Goal: Task Accomplishment & Management: Use online tool/utility

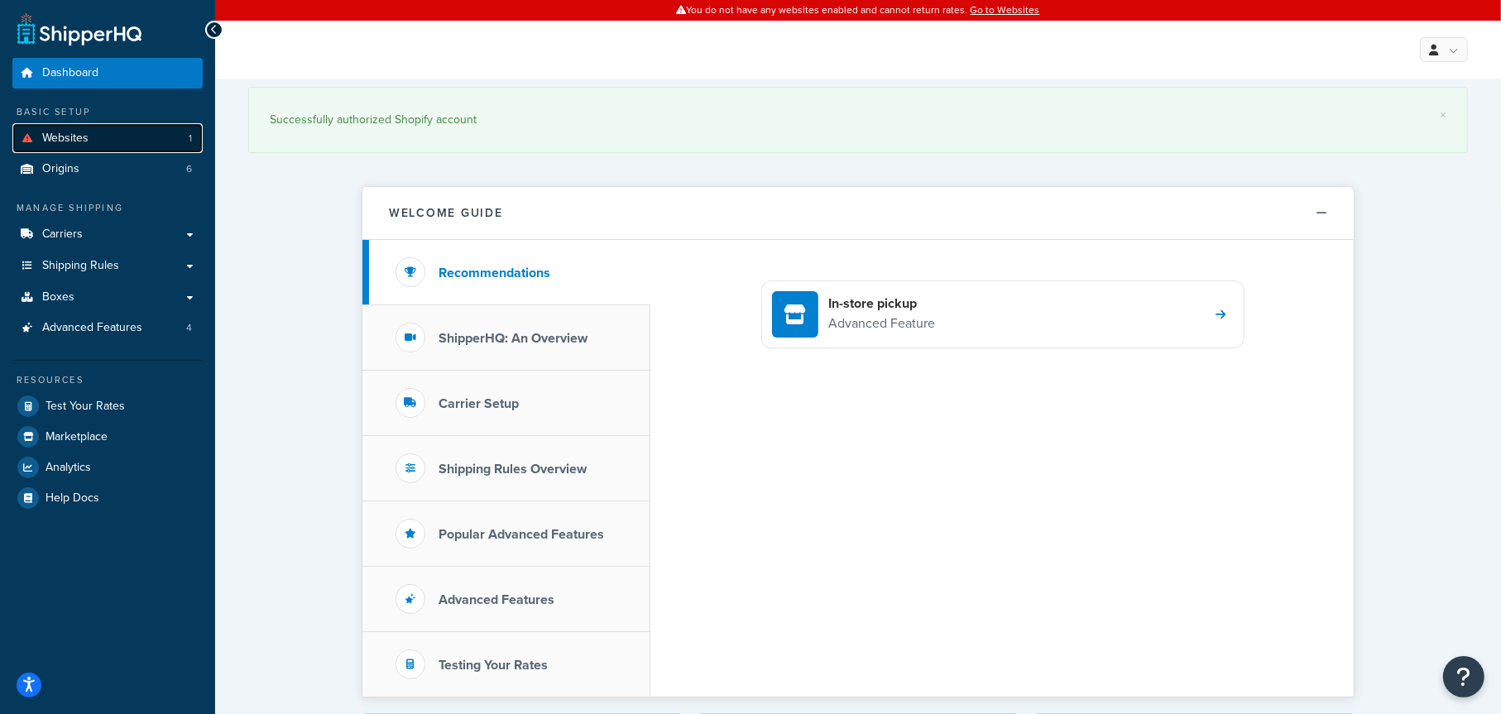
click at [92, 140] on link "Websites 1" at bounding box center [107, 138] width 190 height 31
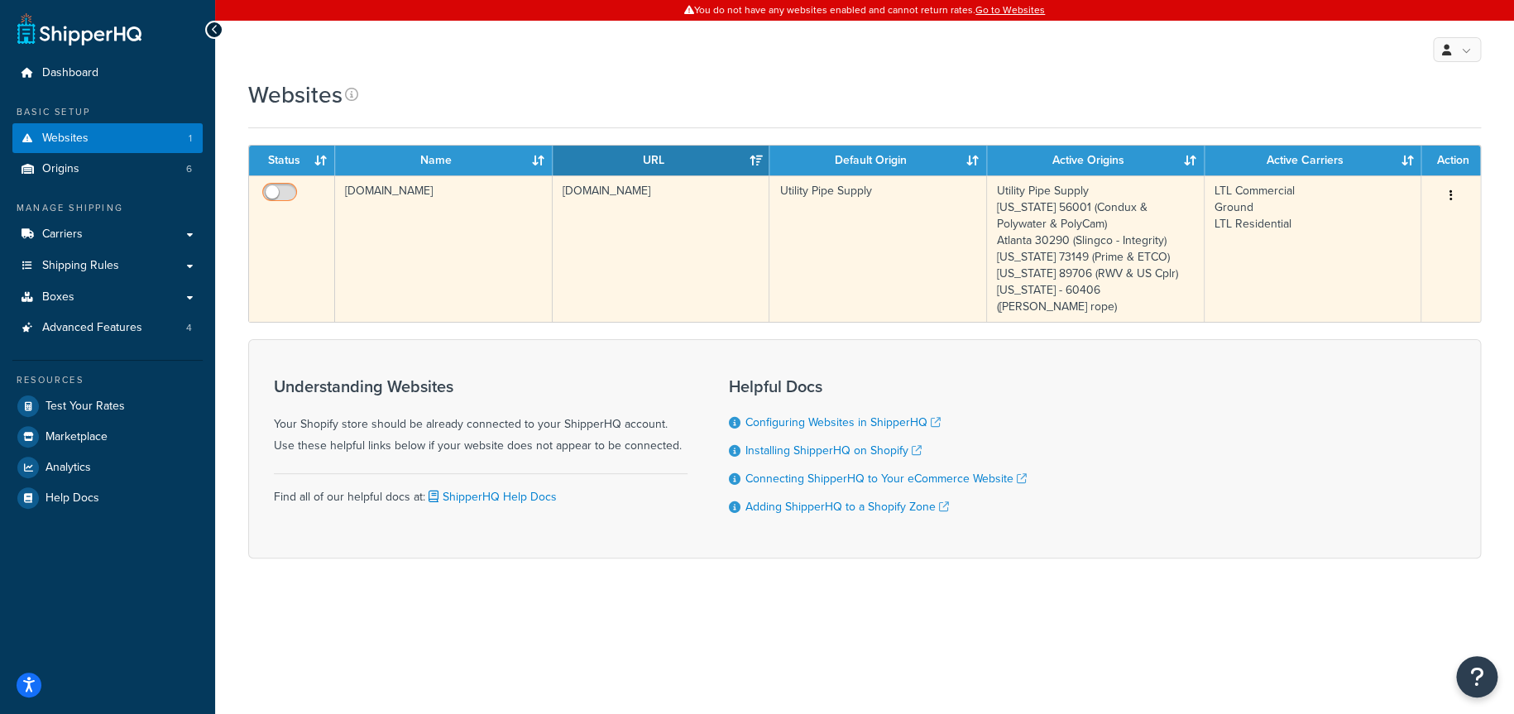
click at [285, 194] on input "checkbox" at bounding box center [281, 196] width 45 height 21
checkbox input "true"
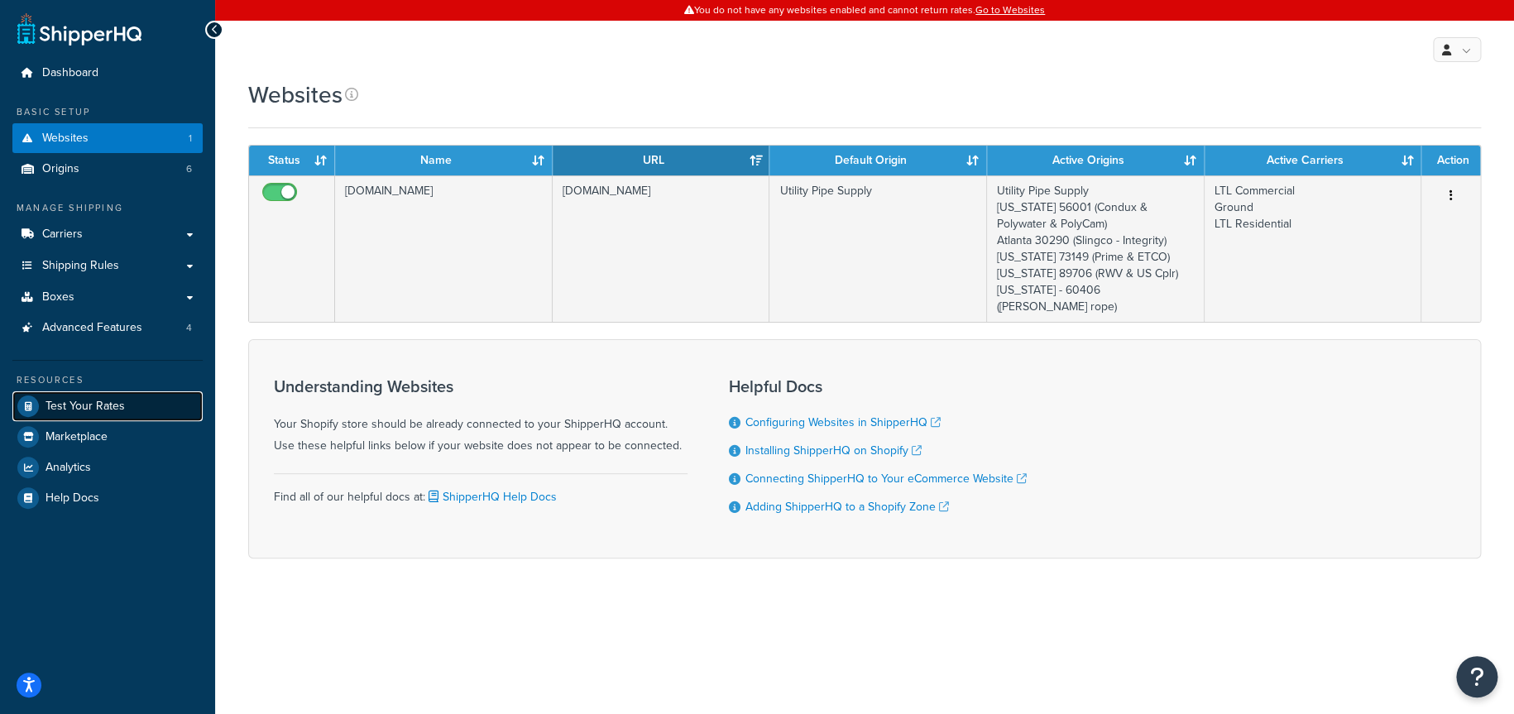
click at [103, 405] on span "Test Your Rates" at bounding box center [84, 407] width 79 height 14
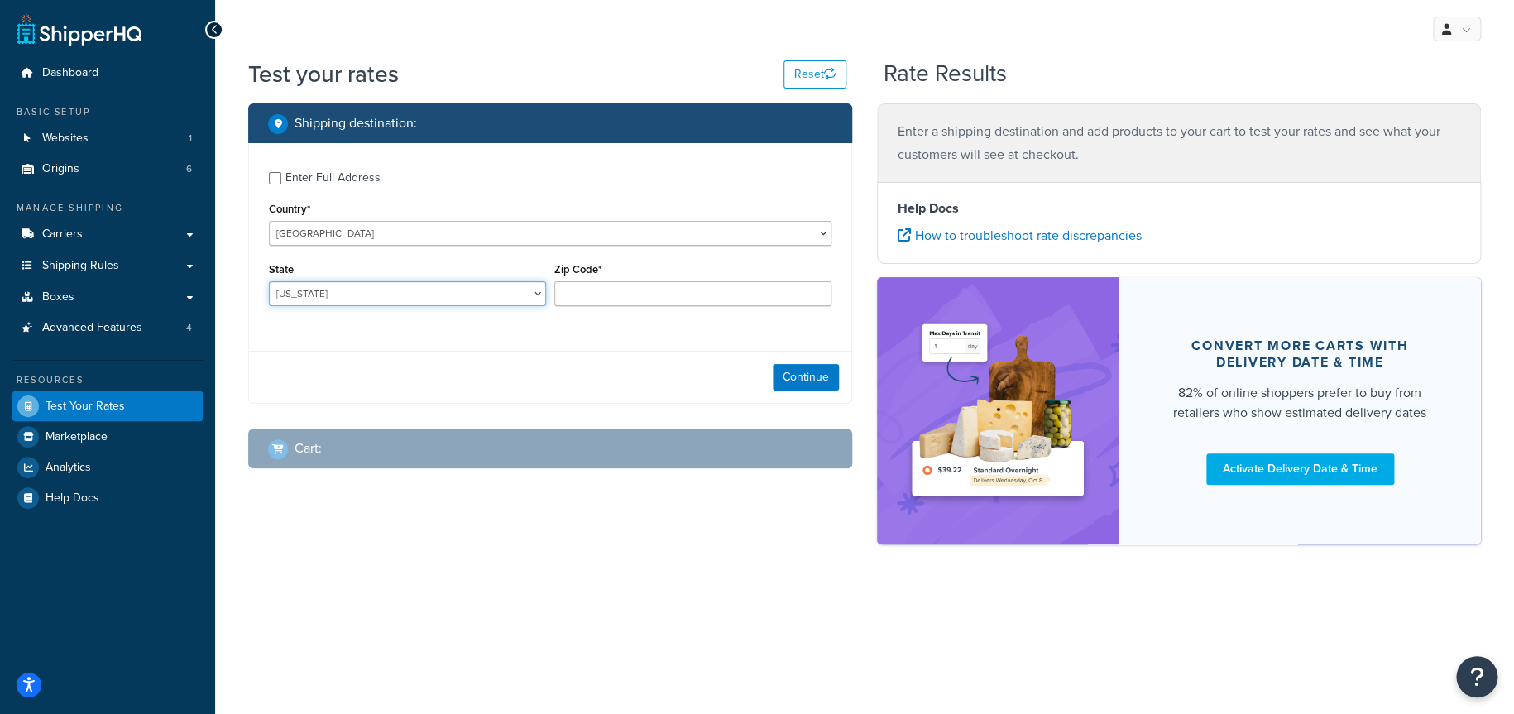
click at [371, 289] on select "Alabama Alaska American Samoa Arizona Arkansas Armed Forces Americas Armed Forc…" at bounding box center [407, 293] width 277 height 25
select select "CA"
click at [269, 281] on select "Alabama Alaska American Samoa Arizona Arkansas Armed Forces Americas Armed Forc…" at bounding box center [407, 293] width 277 height 25
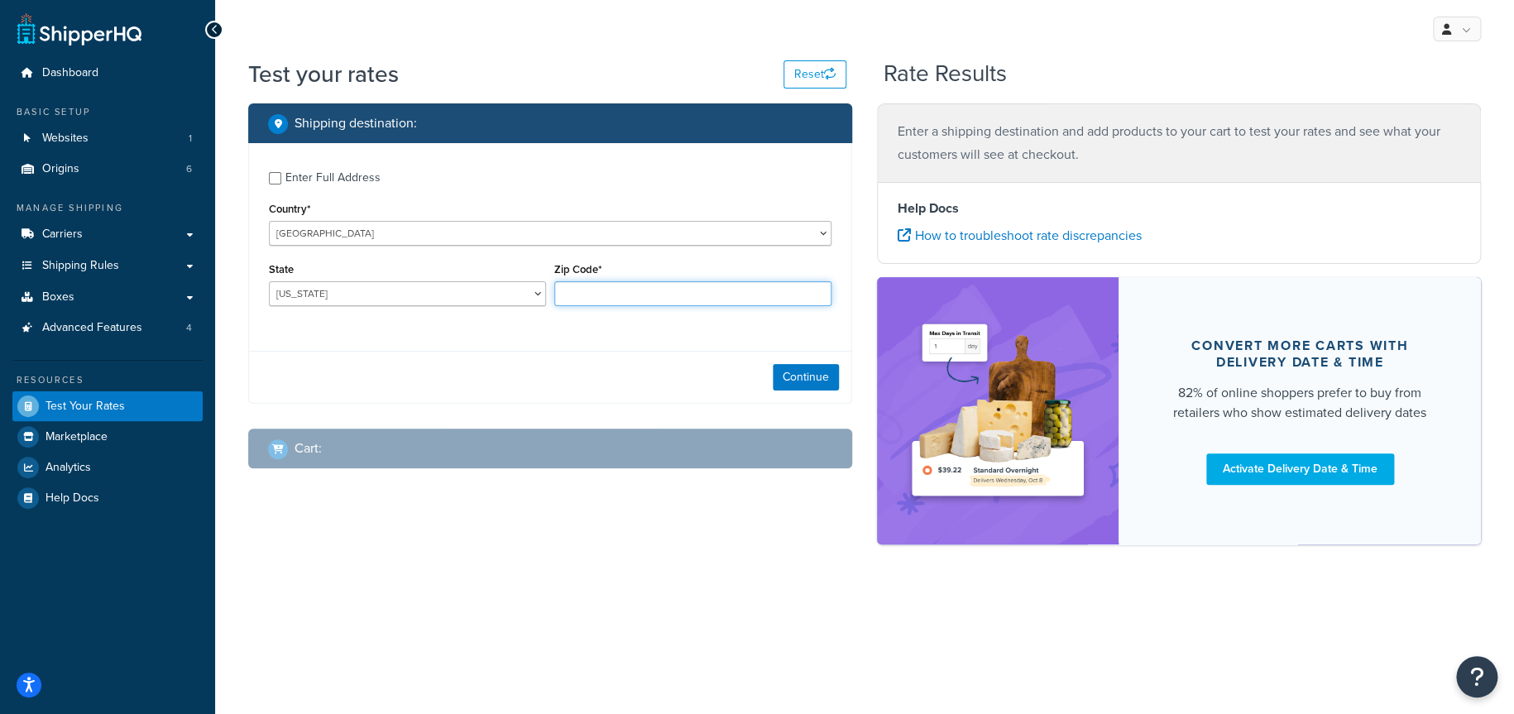
click at [630, 299] on input "Zip Code*" at bounding box center [692, 293] width 277 height 25
type input "90210"
click at [790, 373] on button "Continue" at bounding box center [806, 377] width 66 height 26
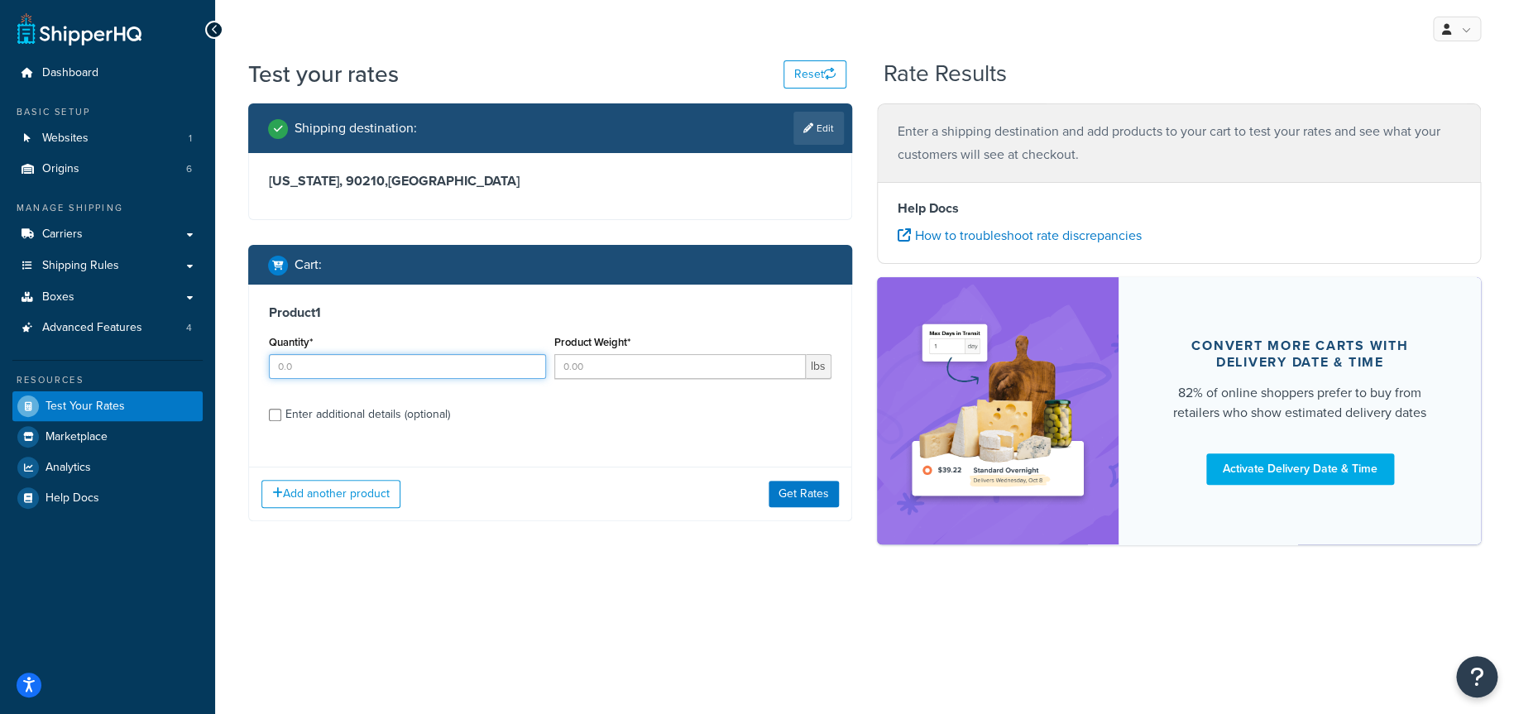
click at [388, 372] on input "Quantity*" at bounding box center [407, 366] width 277 height 25
type input "1"
click at [603, 370] on input "Product Weight*" at bounding box center [679, 366] width 251 height 25
type input "45"
click at [383, 415] on div "Enter additional details (optional)" at bounding box center [367, 414] width 165 height 23
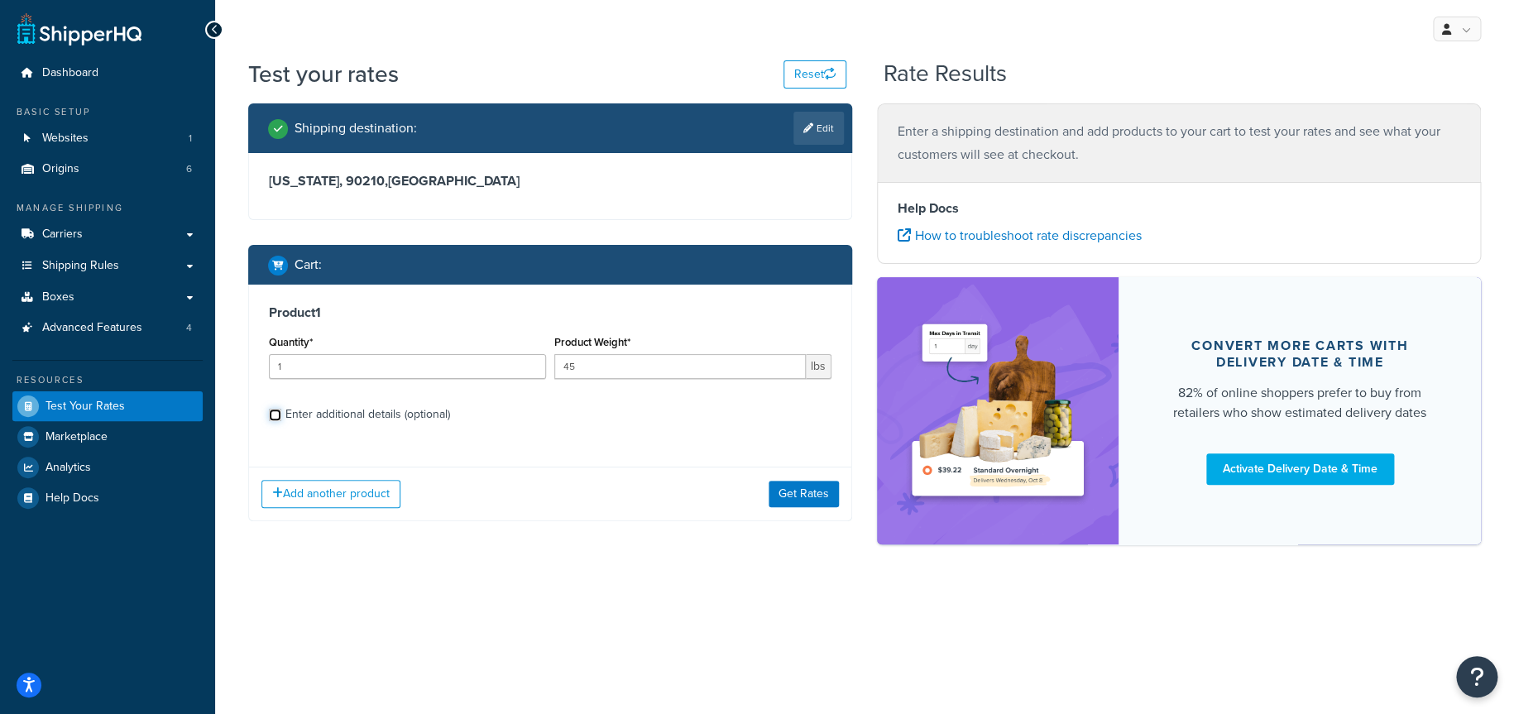
click at [281, 415] on input "Enter additional details (optional)" at bounding box center [275, 415] width 12 height 12
checkbox input "true"
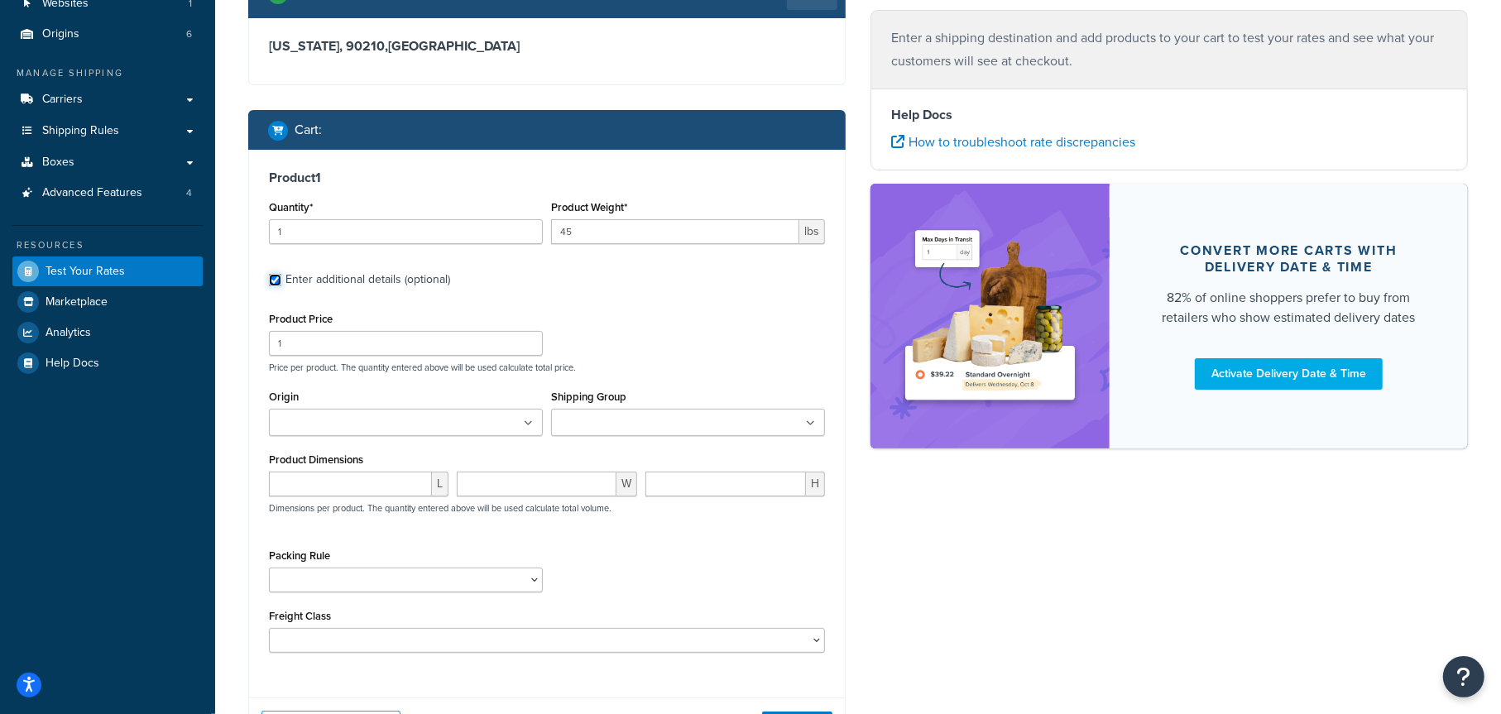
scroll to position [165, 0]
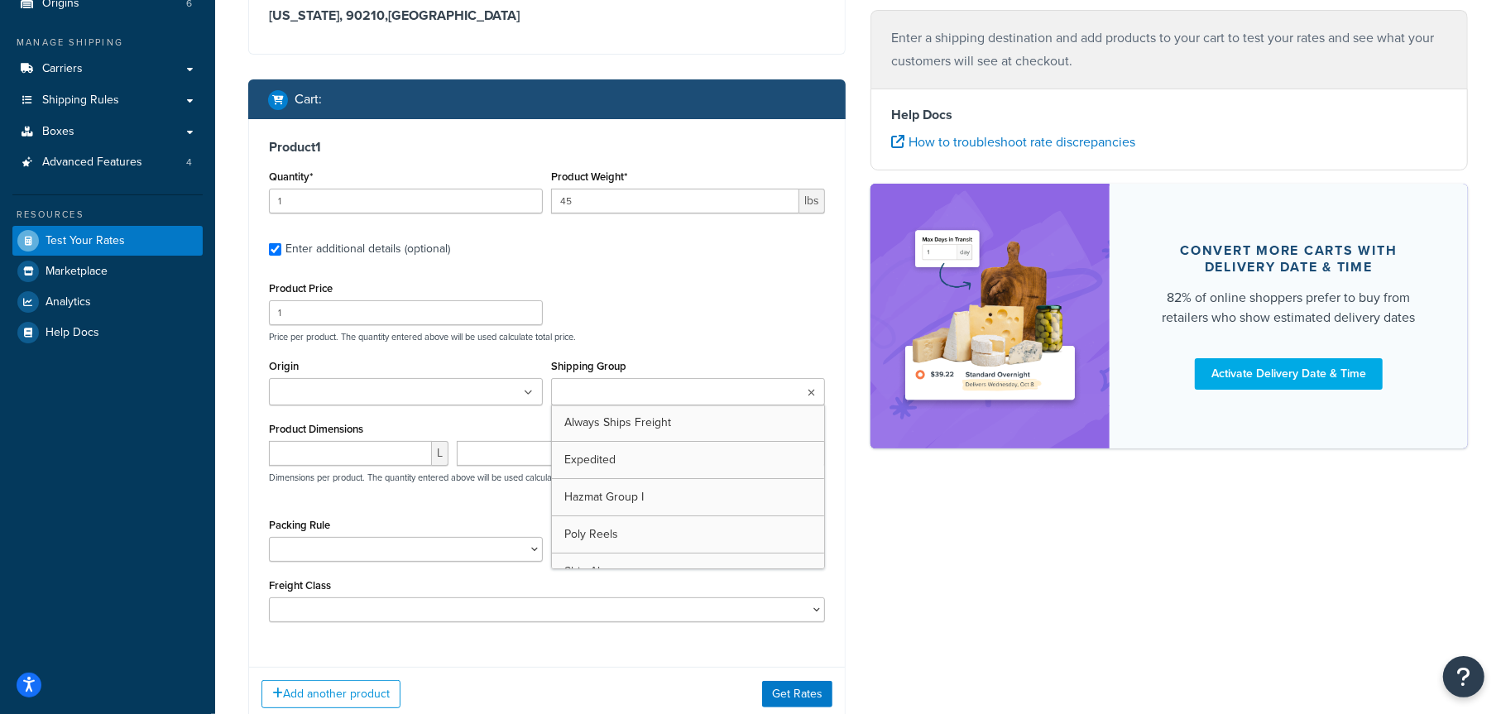
click at [593, 395] on input "Shipping Group" at bounding box center [629, 393] width 146 height 18
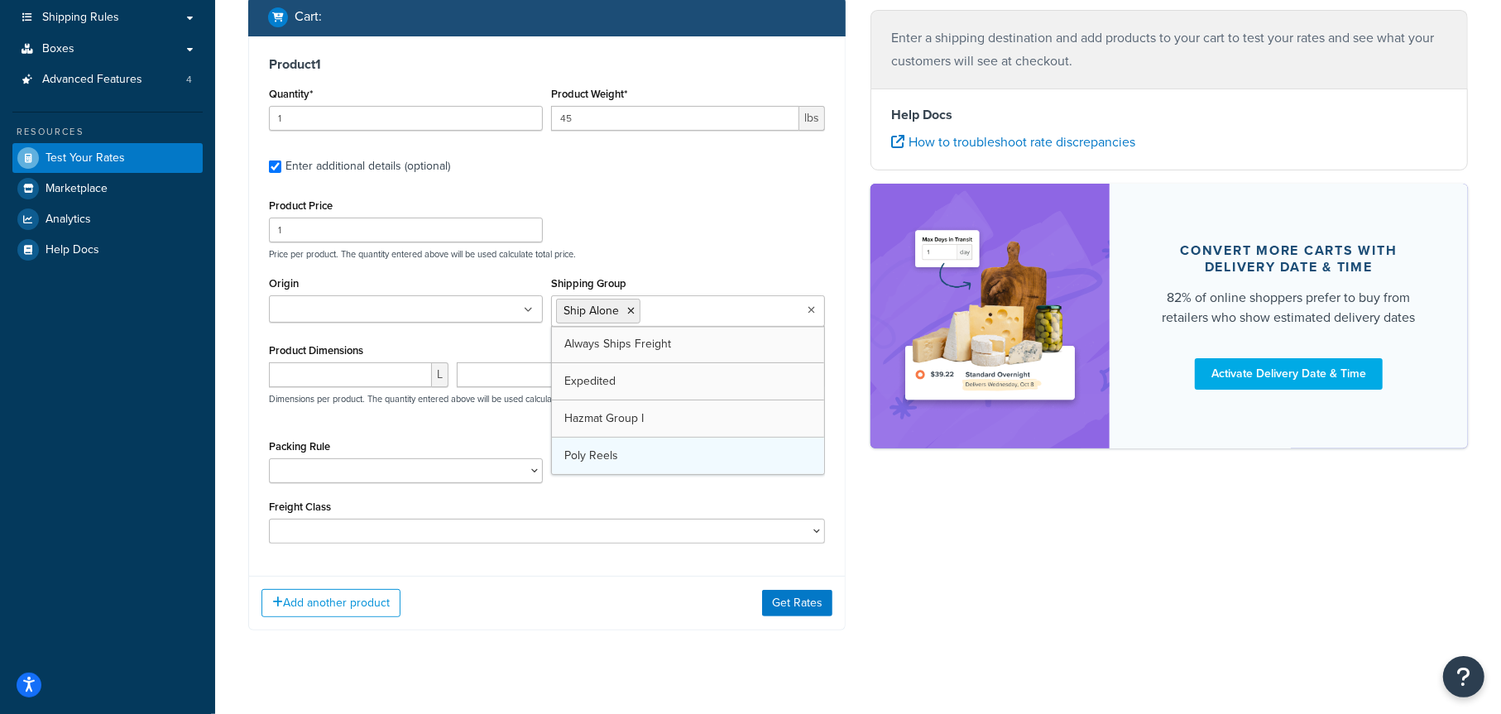
scroll to position [0, 0]
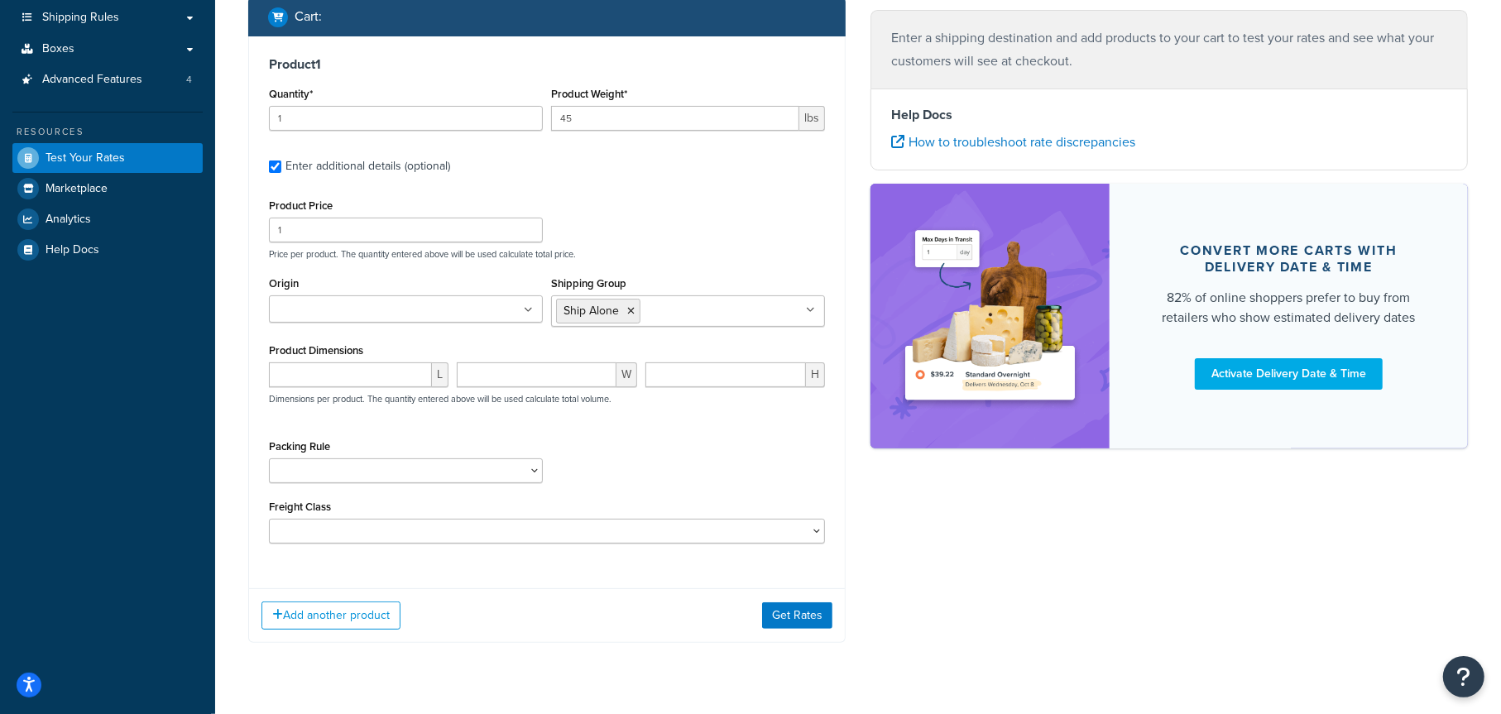
click at [468, 439] on div "Packing Rule Pack Seperately Pallet Test" at bounding box center [406, 459] width 274 height 48
click at [443, 467] on select "Pack Seperately Pallet Test" at bounding box center [406, 470] width 274 height 25
select select "86965"
click at [269, 458] on select "Pack Seperately Pallet Test" at bounding box center [406, 470] width 274 height 25
click at [691, 452] on div "Packing Rule Pack Seperately Pallet Test" at bounding box center [547, 465] width 564 height 60
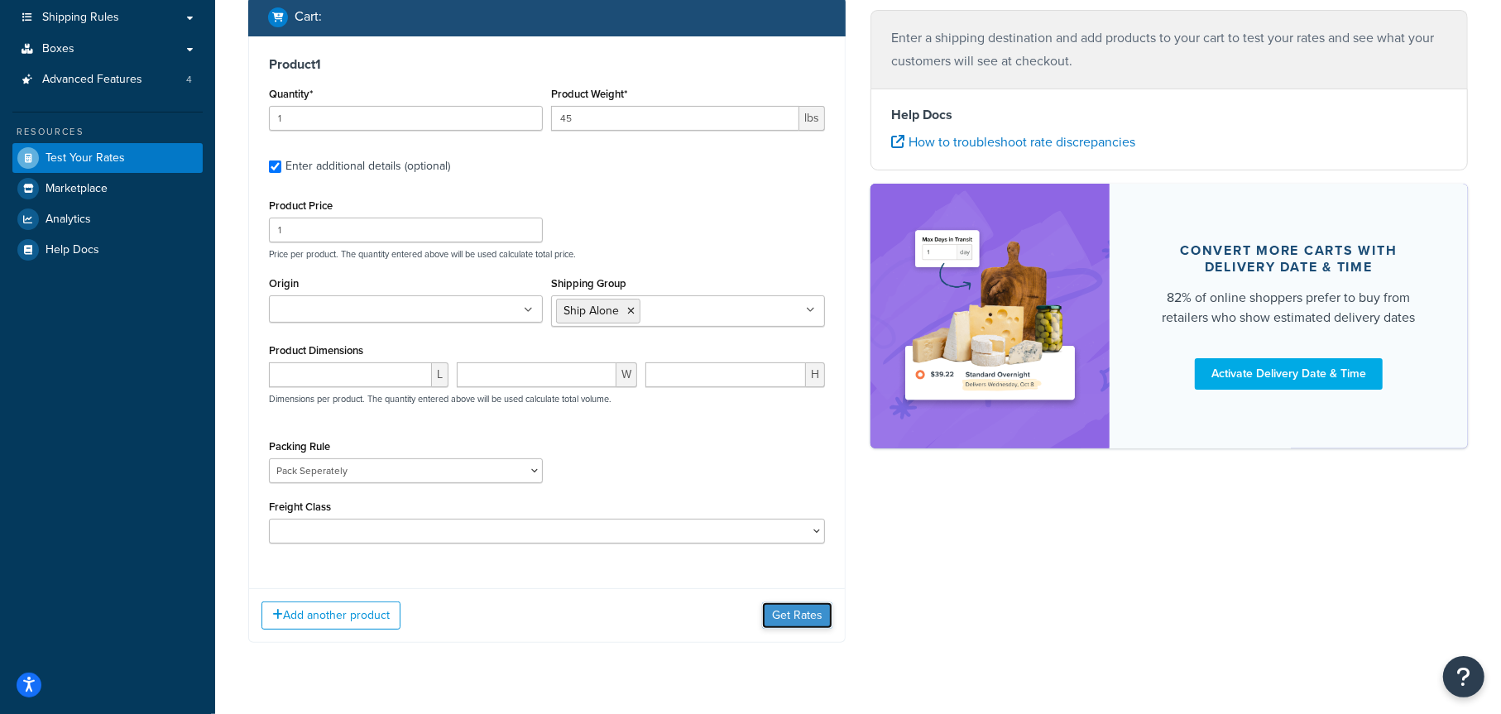
click at [792, 611] on button "Get Rates" at bounding box center [797, 615] width 70 height 26
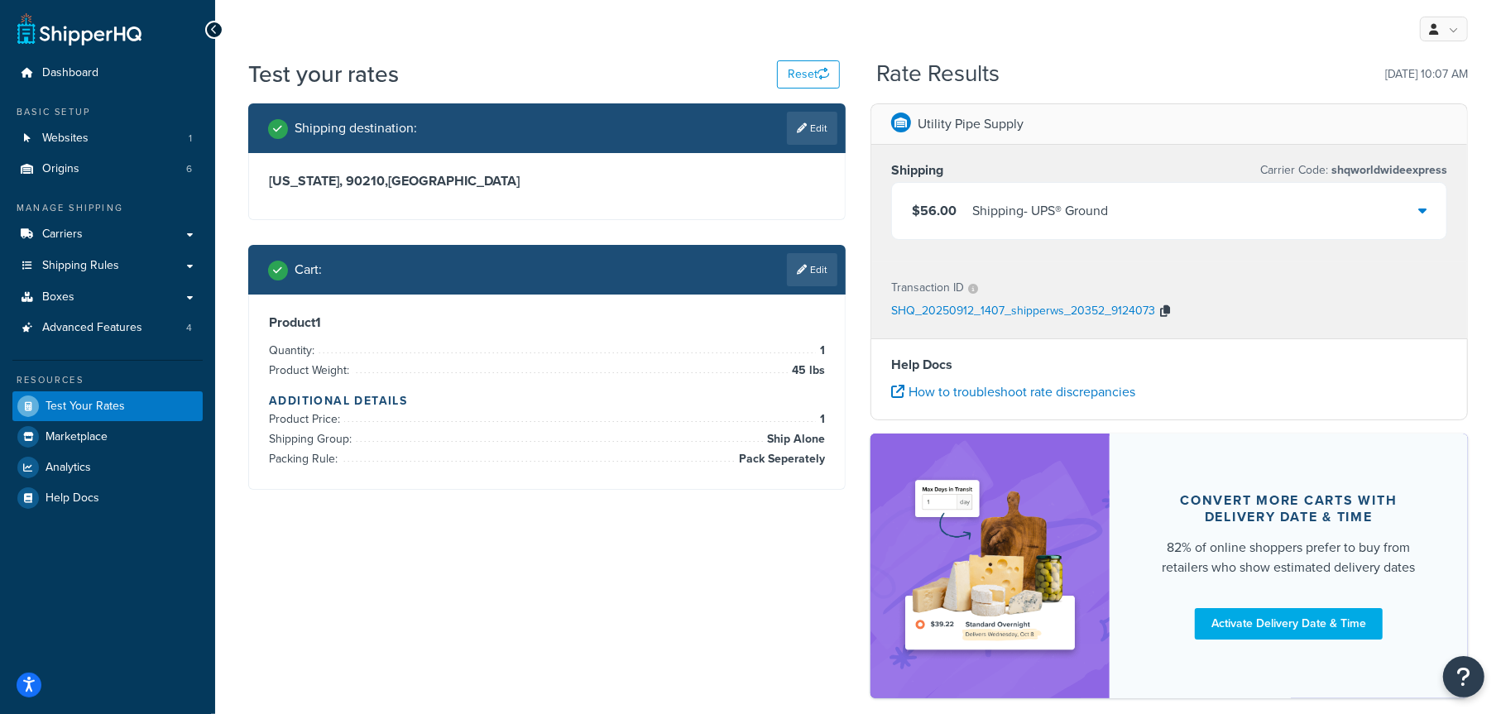
click at [1166, 314] on icon "button" at bounding box center [1165, 311] width 10 height 12
drag, startPoint x: 810, startPoint y: 273, endPoint x: 803, endPoint y: 279, distance: 8.8
click at [810, 273] on link "Edit" at bounding box center [812, 269] width 50 height 33
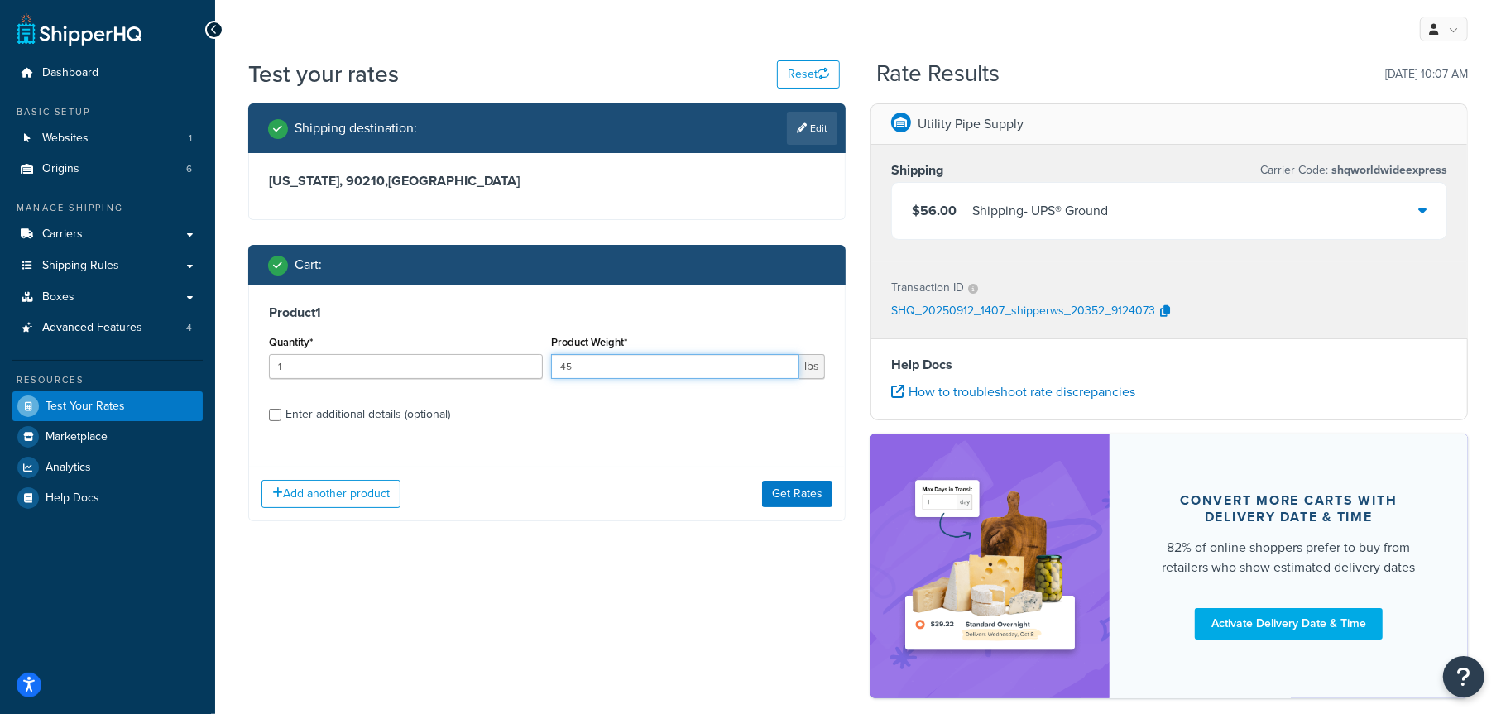
drag, startPoint x: 598, startPoint y: 369, endPoint x: 546, endPoint y: 366, distance: 52.2
click at [546, 366] on div "Quantity* 1 Product Weight* 45 lbs" at bounding box center [547, 361] width 564 height 60
click at [427, 366] on input "1" at bounding box center [406, 366] width 274 height 25
drag, startPoint x: 427, startPoint y: 366, endPoint x: 249, endPoint y: 373, distance: 178.0
click at [249, 373] on div "Product 1 Quantity* 1 Product Weight* 45 lbs Enter additional details (optional)" at bounding box center [547, 370] width 596 height 170
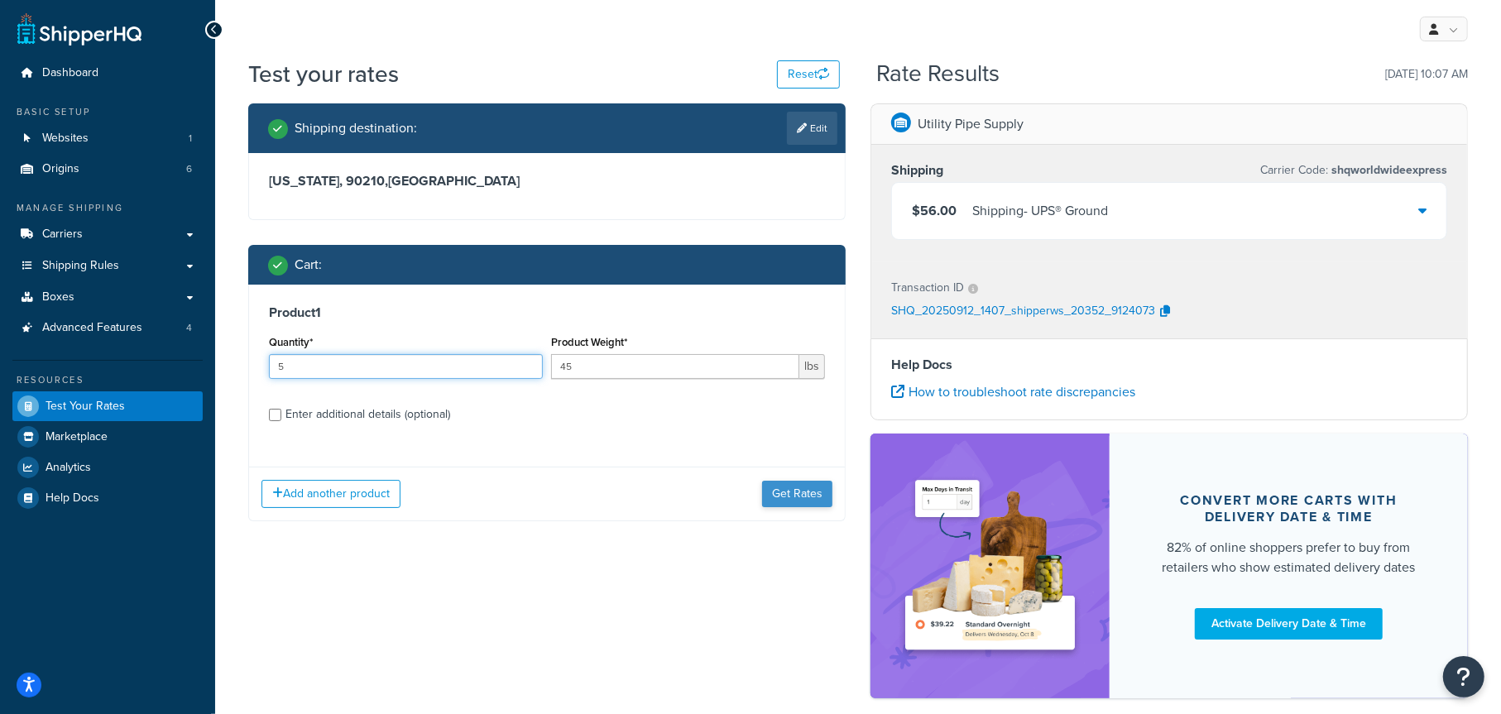
type input "5"
click at [798, 496] on button "Get Rates" at bounding box center [797, 494] width 70 height 26
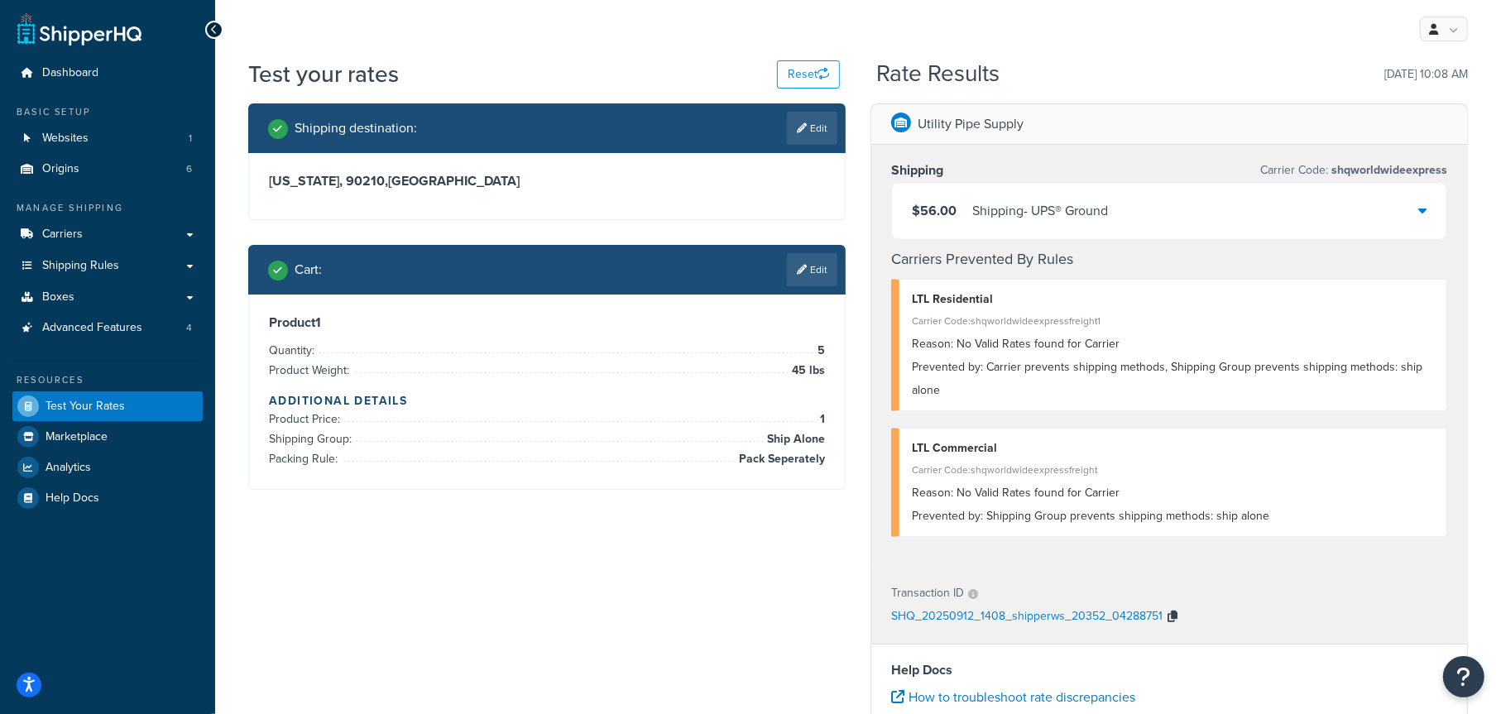
click at [1175, 611] on button "button" at bounding box center [1172, 617] width 20 height 25
click at [1229, 222] on div "$56.00 Shipping - UPS® Ground" at bounding box center [1169, 211] width 554 height 56
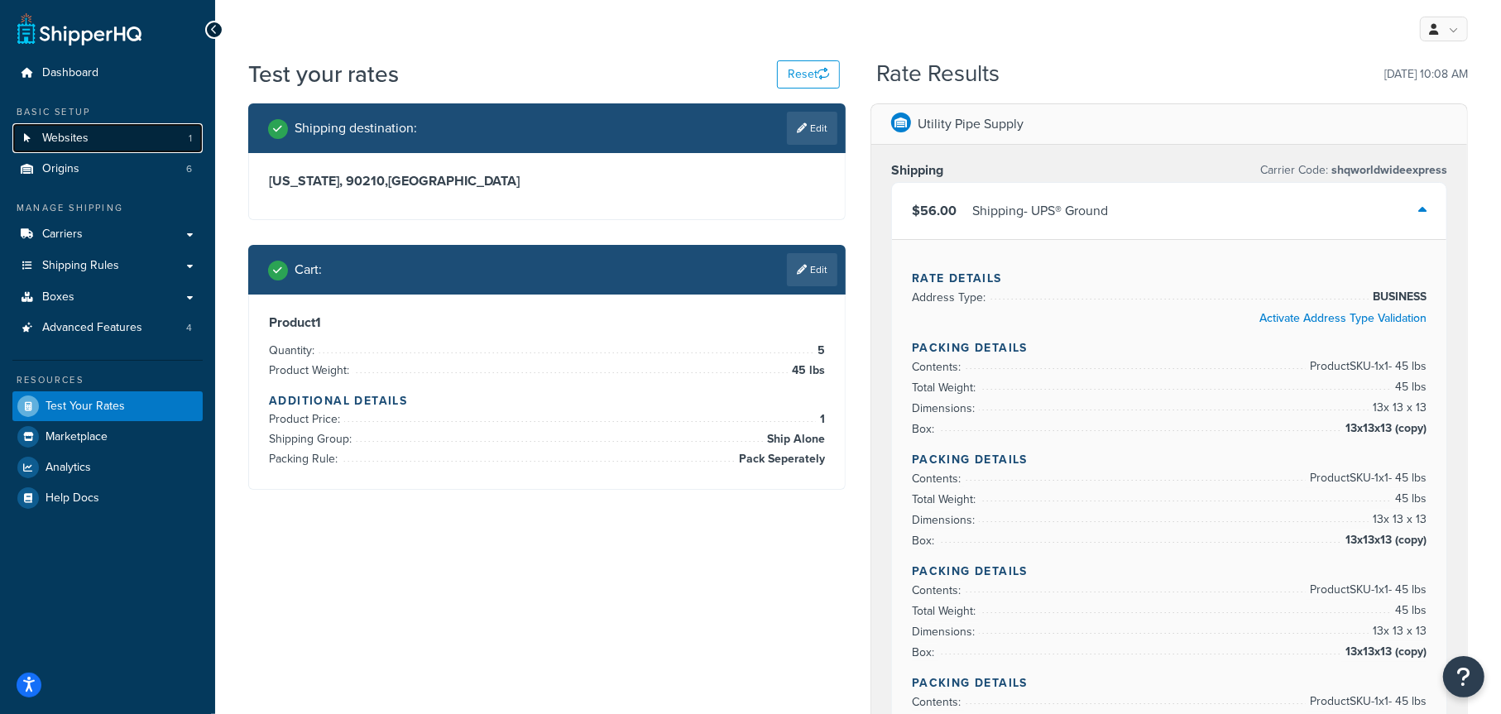
click at [115, 132] on link "Websites 1" at bounding box center [107, 138] width 190 height 31
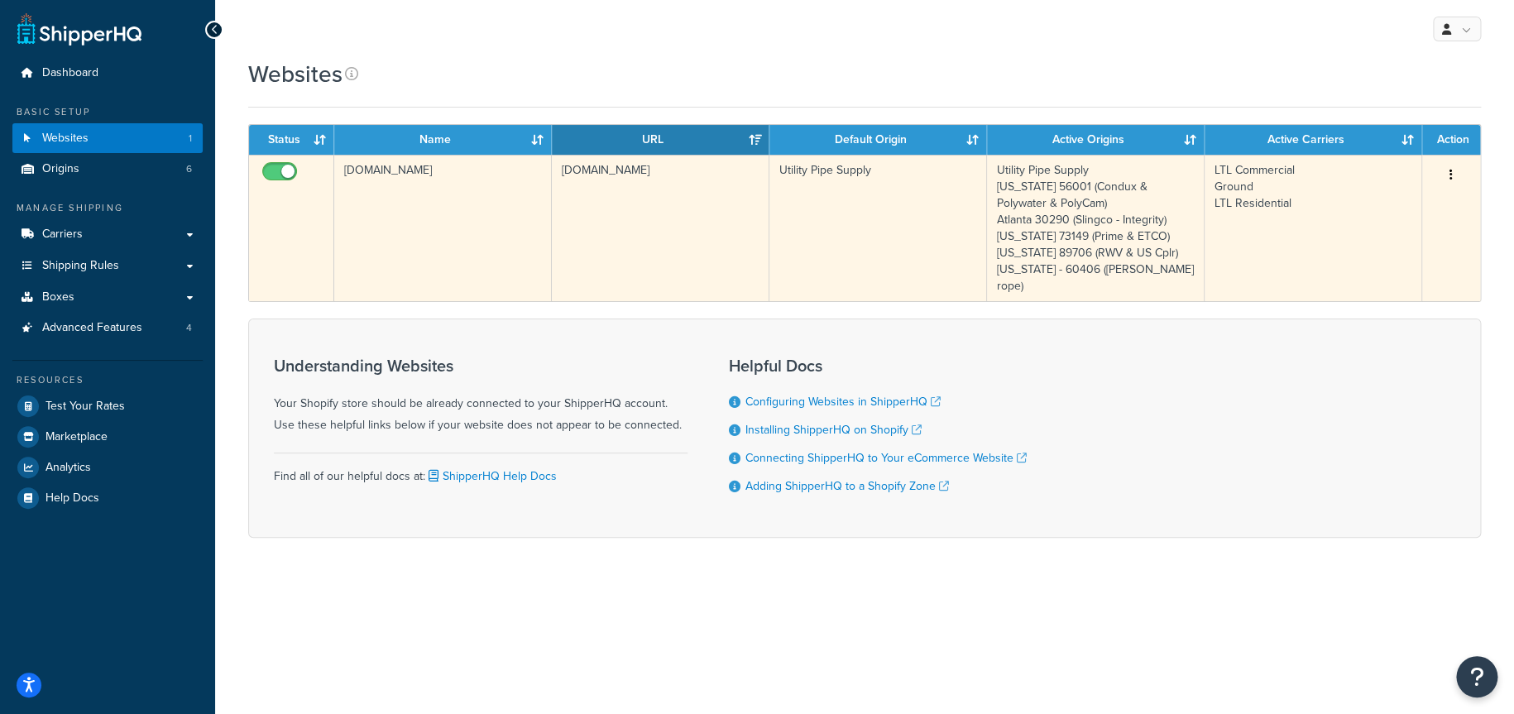
click at [277, 169] on input "checkbox" at bounding box center [281, 175] width 45 height 21
checkbox input "false"
